Goal: Transaction & Acquisition: Purchase product/service

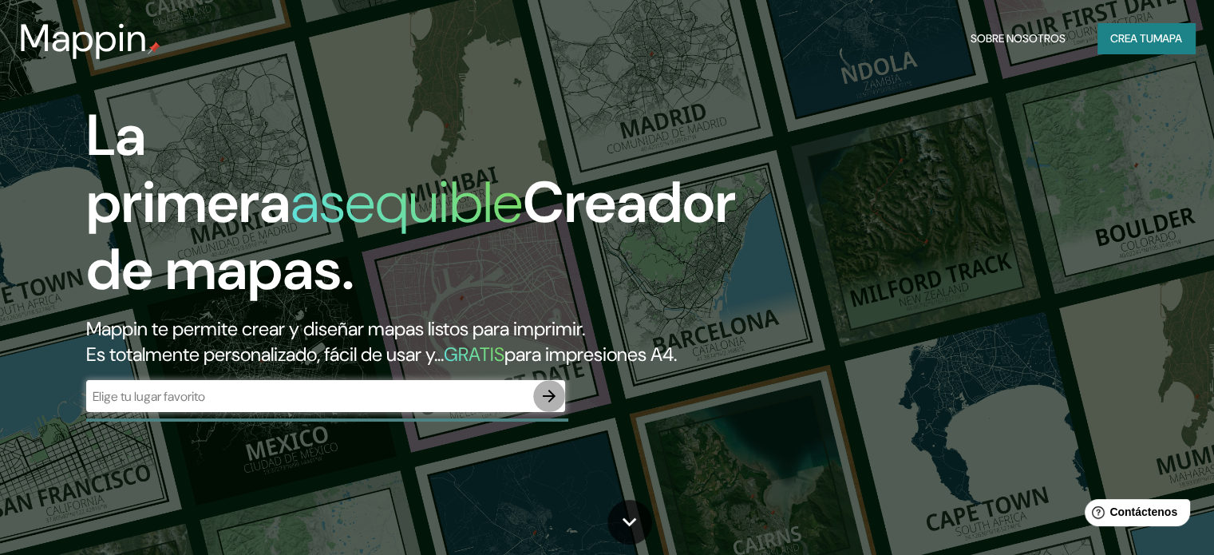
click at [544, 405] on icon "button" at bounding box center [548, 395] width 19 height 19
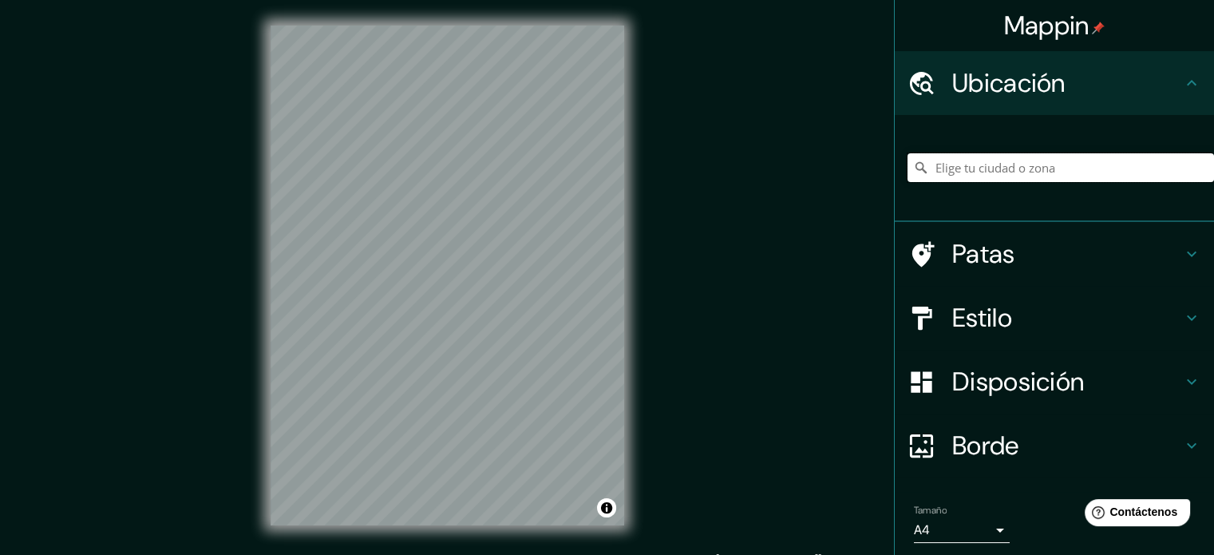
click at [1009, 164] on input "Elige tu ciudad o zona" at bounding box center [1060, 167] width 306 height 29
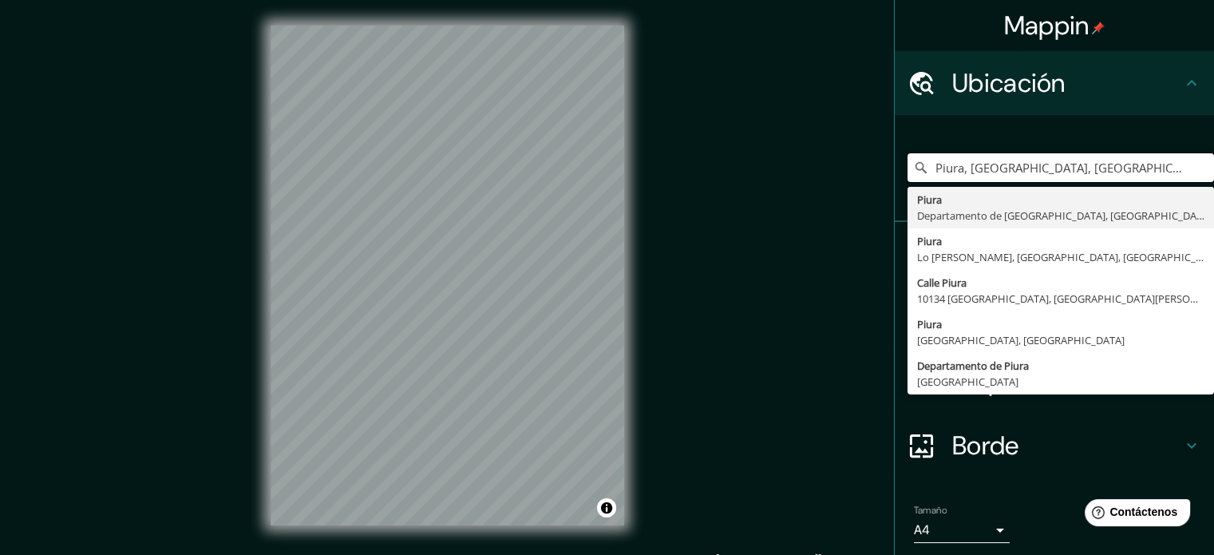
type input "Piura, [GEOGRAPHIC_DATA], [GEOGRAPHIC_DATA]"
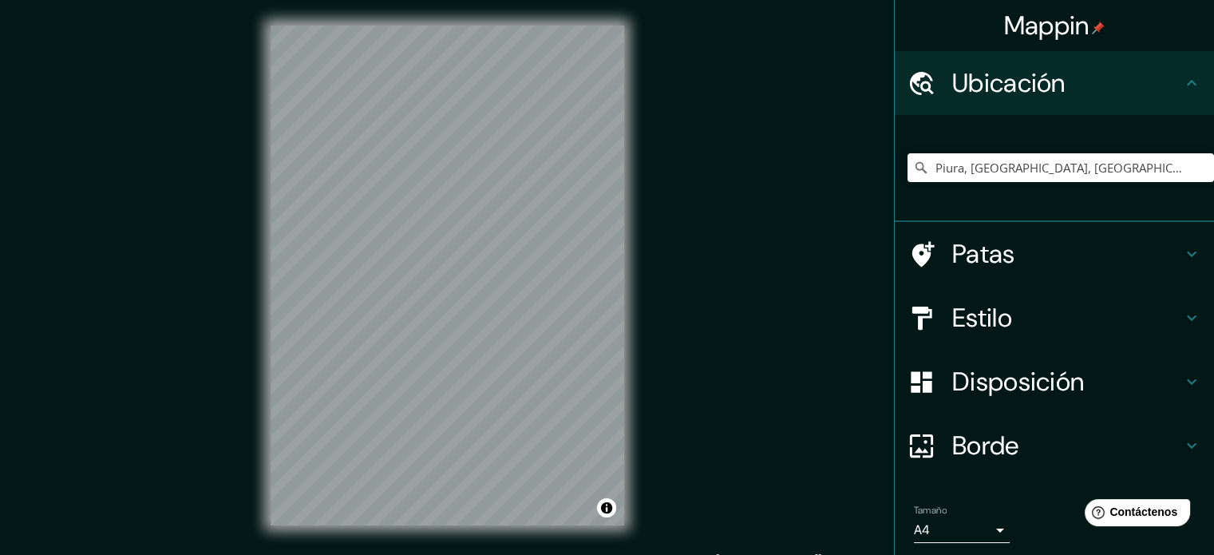
click at [886, 296] on div "Mappin Ubicación Piura, [GEOGRAPHIC_DATA], [GEOGRAPHIC_DATA] [GEOGRAPHIC_DATA] …" at bounding box center [607, 288] width 1214 height 576
click at [223, 203] on div "Mappin Ubicación Piura, [GEOGRAPHIC_DATA], [GEOGRAPHIC_DATA] [GEOGRAPHIC_DATA] …" at bounding box center [607, 288] width 1214 height 576
click at [1081, 252] on h4 "Patas" at bounding box center [1067, 254] width 230 height 32
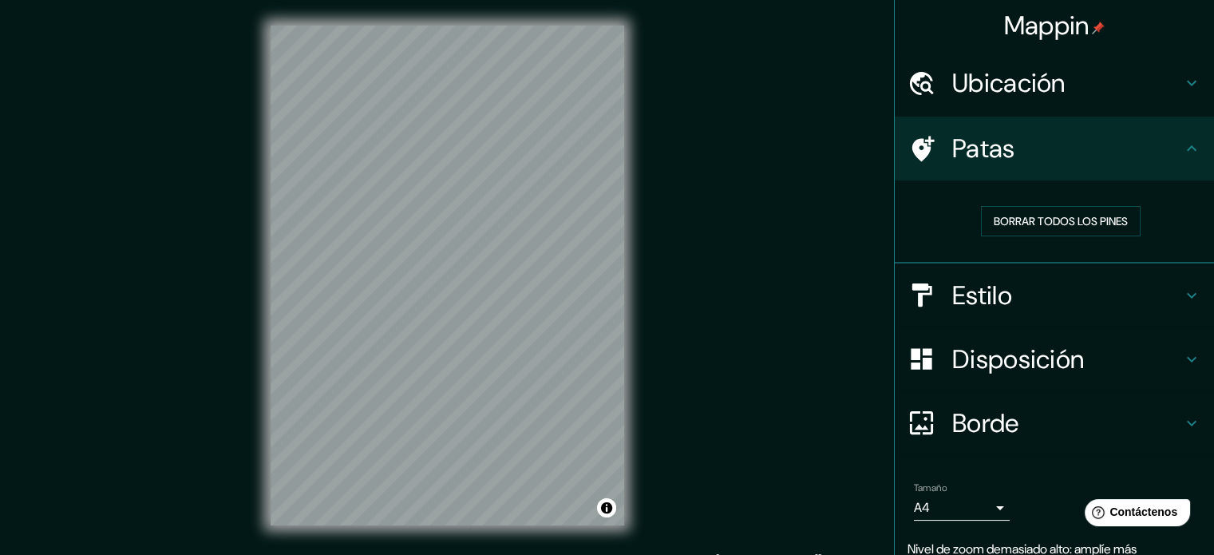
click at [1095, 279] on h4 "Estilo" at bounding box center [1067, 295] width 230 height 32
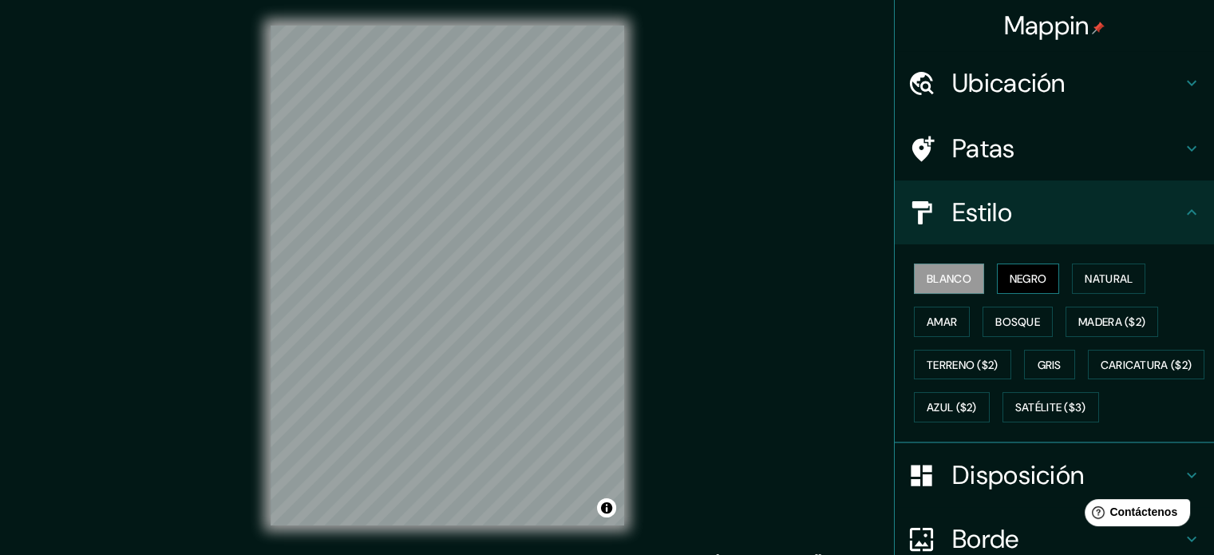
click at [1045, 277] on button "Negro" at bounding box center [1028, 278] width 63 height 30
click at [1147, 75] on h4 "Ubicación" at bounding box center [1067, 83] width 230 height 32
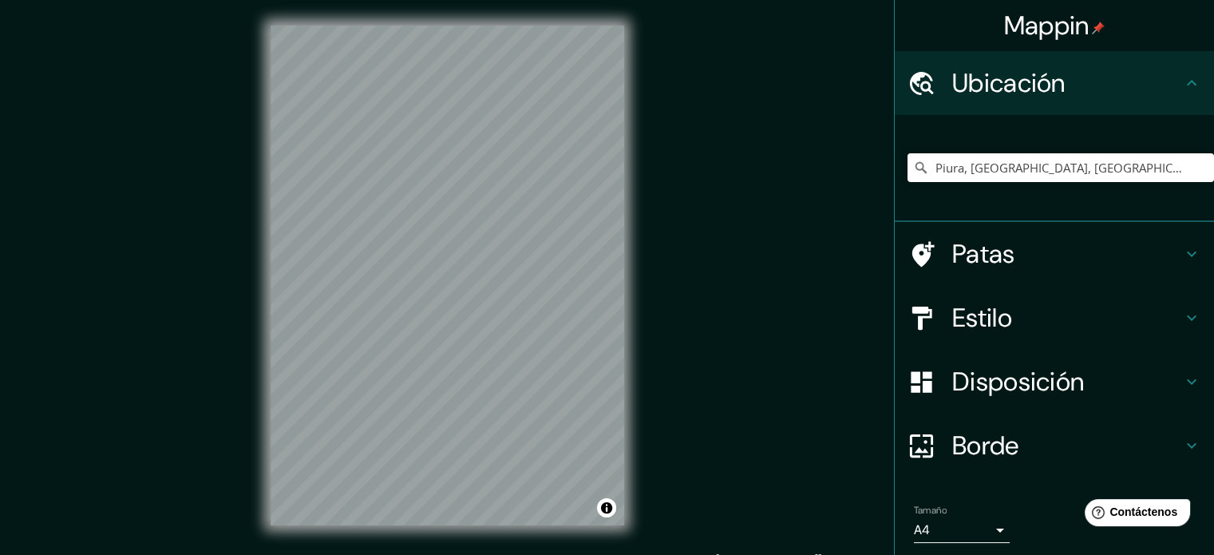
click at [1031, 183] on div "[GEOGRAPHIC_DATA], [GEOGRAPHIC_DATA], [GEOGRAPHIC_DATA] [GEOGRAPHIC_DATA] [GEOG…" at bounding box center [1060, 168] width 306 height 80
click at [1028, 172] on input "Piura, [GEOGRAPHIC_DATA], [GEOGRAPHIC_DATA]" at bounding box center [1060, 167] width 306 height 29
click at [1159, 168] on input "Piura, [GEOGRAPHIC_DATA], [GEOGRAPHIC_DATA]" at bounding box center [1060, 167] width 306 height 29
click at [1194, 166] on icon "Claro" at bounding box center [1200, 167] width 13 height 13
type input "Piura, [GEOGRAPHIC_DATA], [GEOGRAPHIC_DATA]"
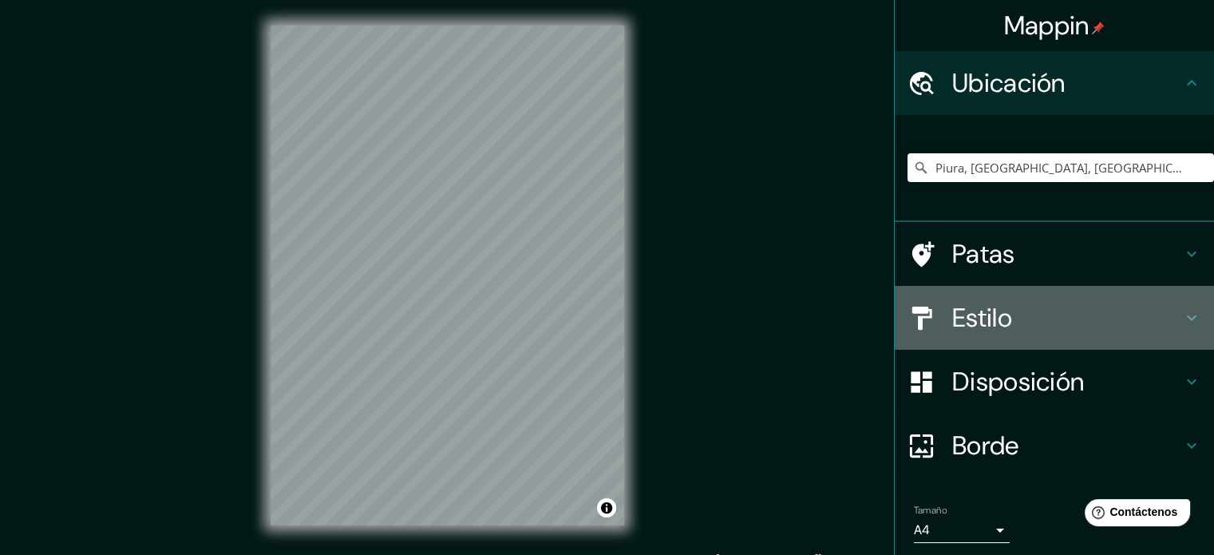
click at [1077, 299] on div "Estilo" at bounding box center [1053, 318] width 319 height 64
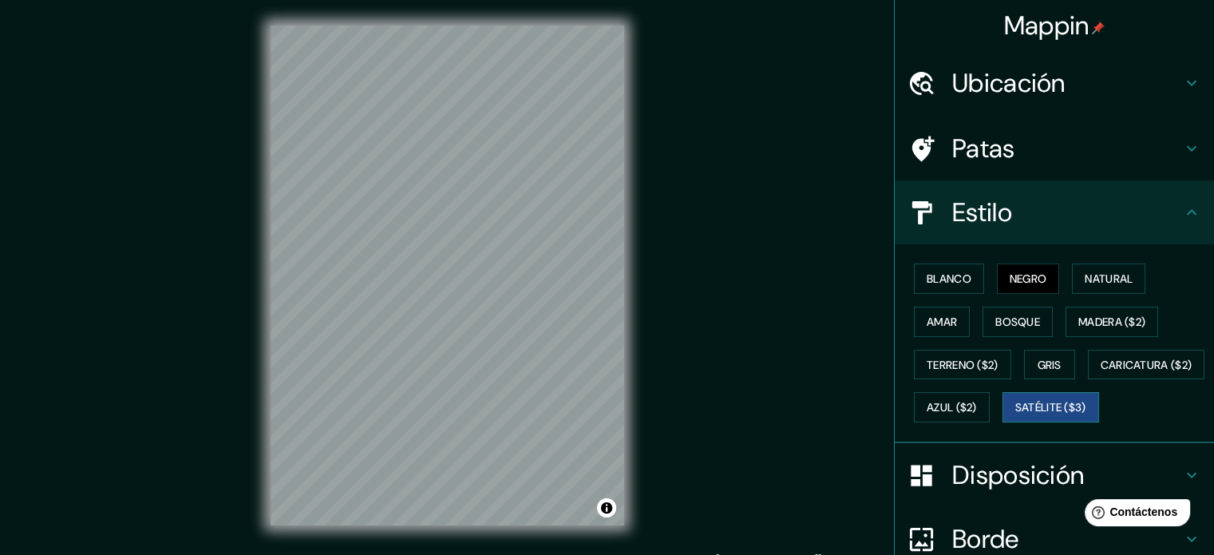
click at [1015, 415] on font "Satélite ($3)" at bounding box center [1050, 408] width 71 height 14
click at [1101, 269] on font "Natural" at bounding box center [1108, 278] width 48 height 21
click at [1009, 271] on font "Negro" at bounding box center [1028, 278] width 38 height 14
